Goal: Transaction & Acquisition: Download file/media

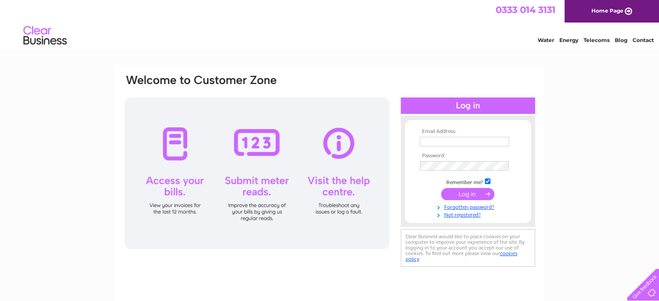
click at [437, 141] on input "text" at bounding box center [464, 142] width 89 height 10
type input "gmilligan@angusdundee.co.uk"
click at [54, 97] on div "Email Address: gmilligan@angusdundee.co.uk Password:" at bounding box center [329, 260] width 659 height 391
click at [472, 191] on input "submit" at bounding box center [467, 194] width 53 height 12
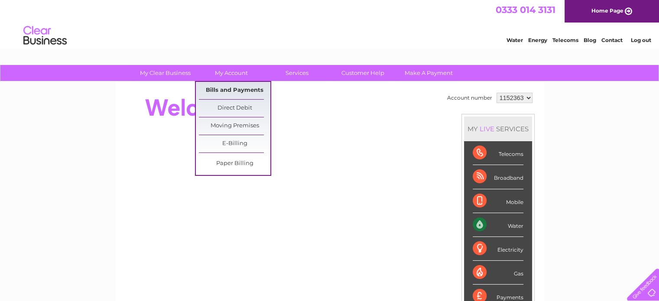
click at [236, 90] on link "Bills and Payments" at bounding box center [234, 90] width 71 height 17
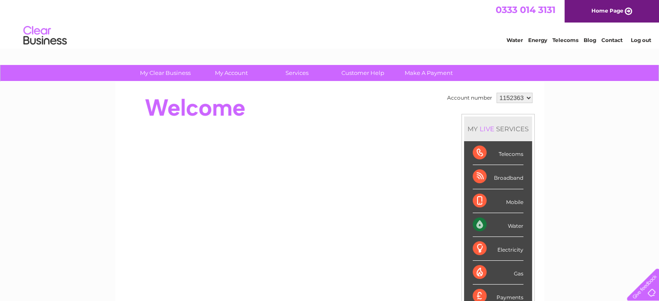
scroll to position [28, 0]
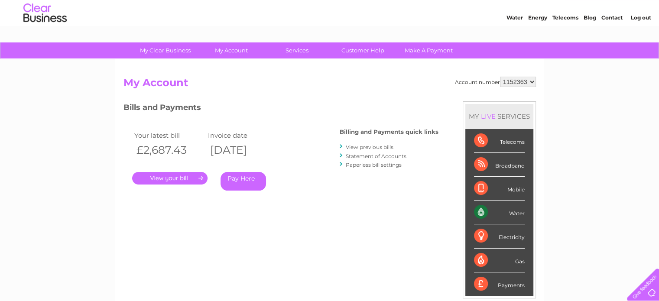
scroll to position [43, 0]
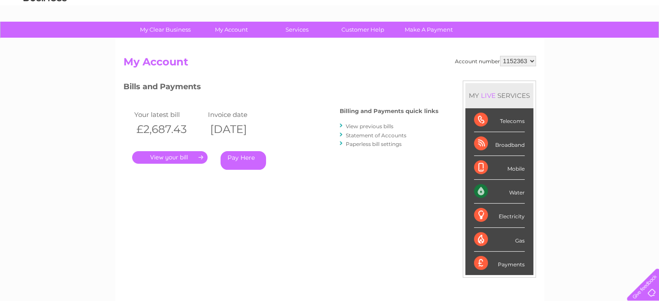
click at [168, 153] on link "." at bounding box center [169, 157] width 75 height 13
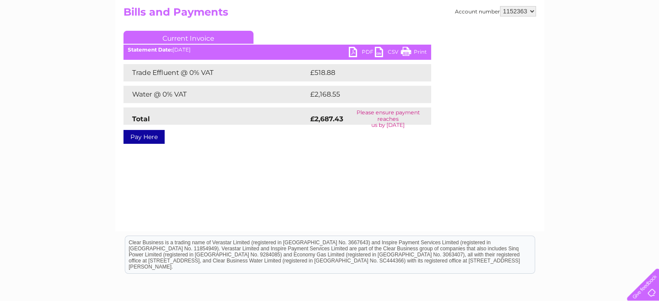
scroll to position [43, 0]
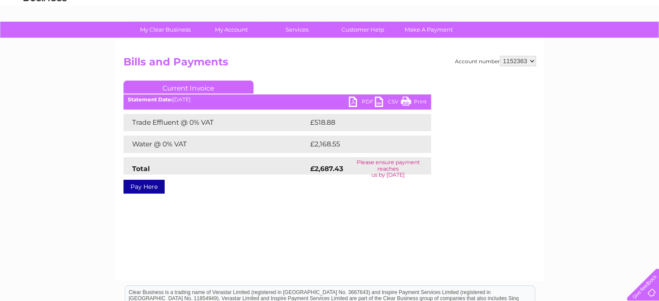
click at [360, 101] on link "PDF" at bounding box center [362, 103] width 26 height 13
click at [531, 65] on select "1152363 1156033" at bounding box center [518, 61] width 36 height 10
select select "1156033"
click at [500, 56] on select "1152363 1156033" at bounding box center [518, 61] width 36 height 10
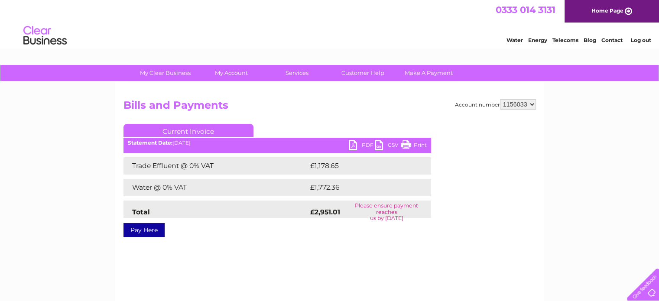
click at [358, 144] on link "PDF" at bounding box center [362, 146] width 26 height 13
